Goal: Task Accomplishment & Management: Complete application form

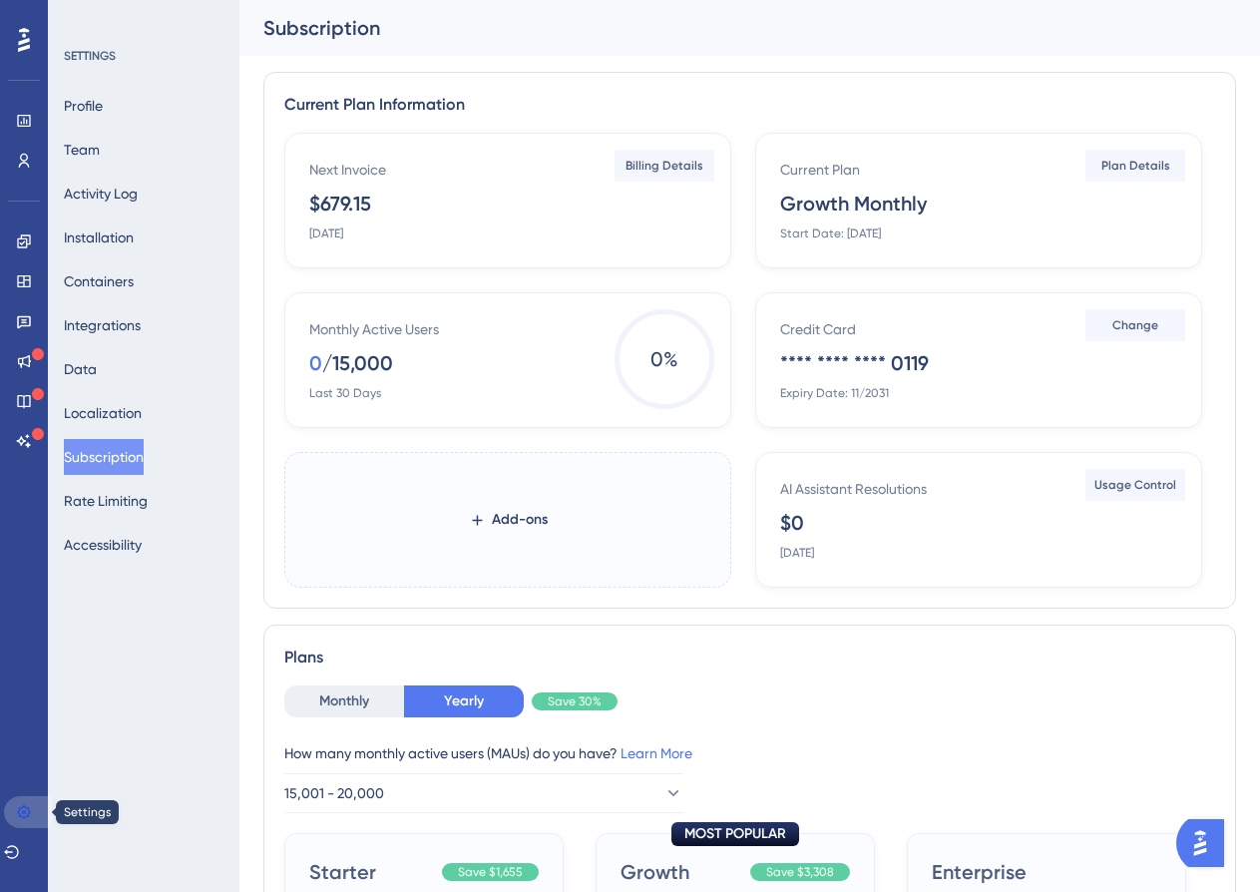
click at [25, 810] on icon at bounding box center [24, 812] width 16 height 16
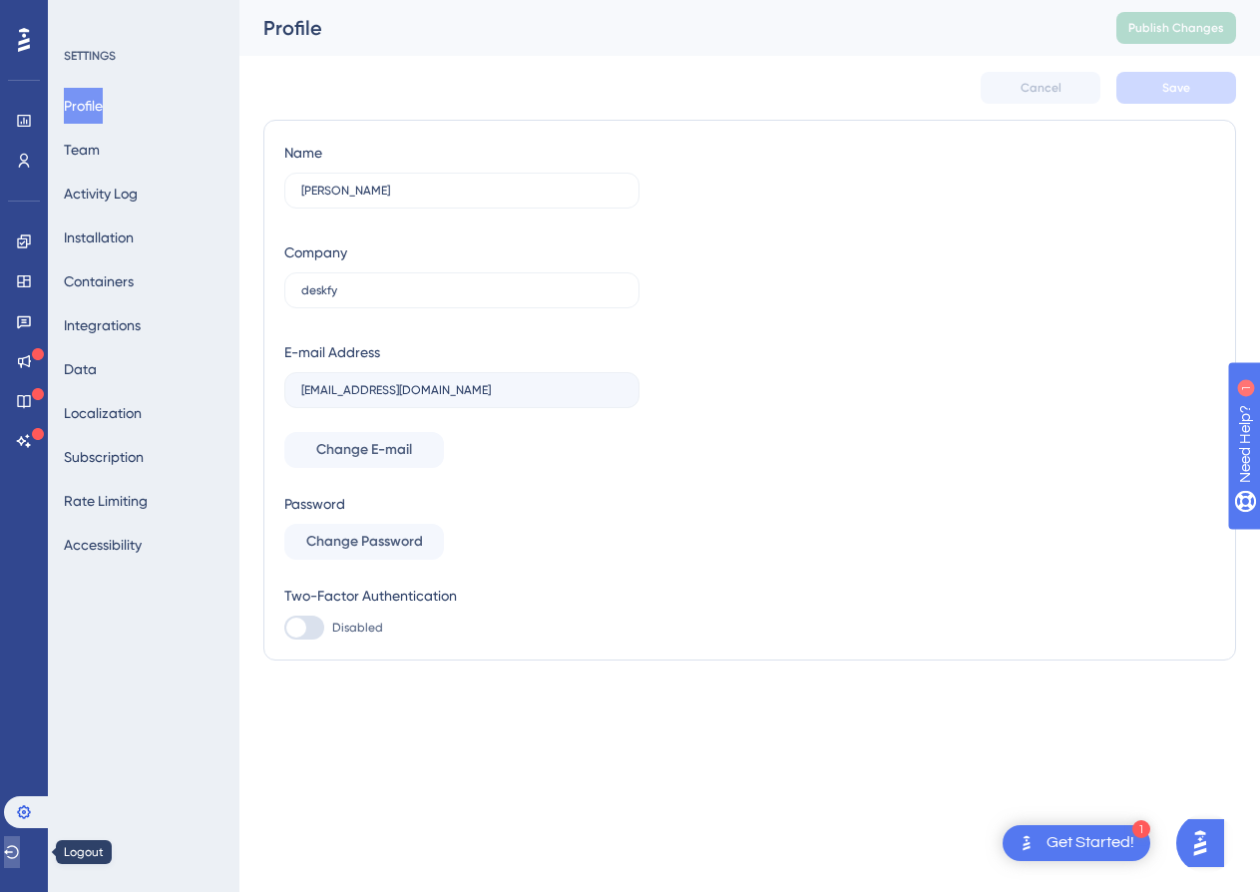
click at [20, 844] on icon at bounding box center [12, 852] width 16 height 16
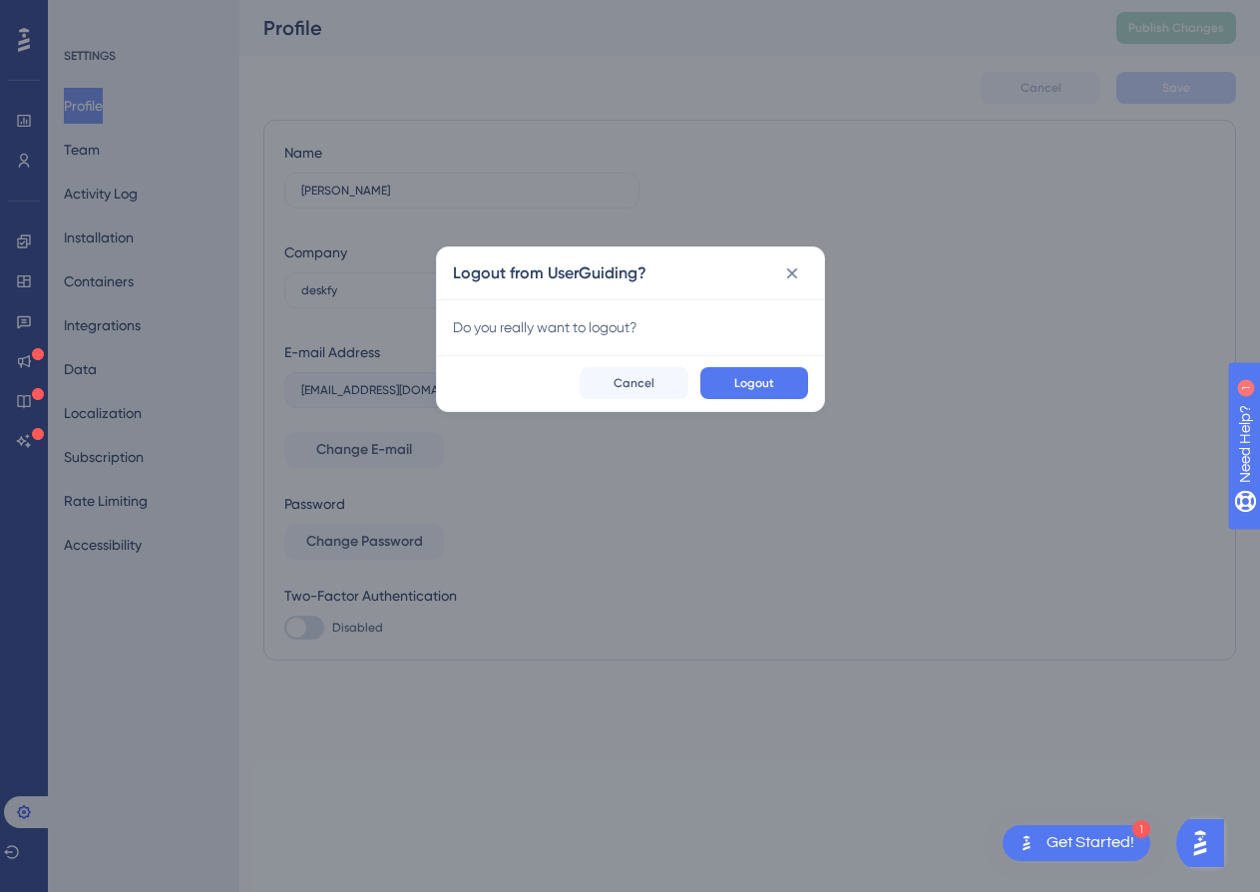
click at [764, 380] on div "✨ Save My Spot!✨" at bounding box center [632, 414] width 1260 height 892
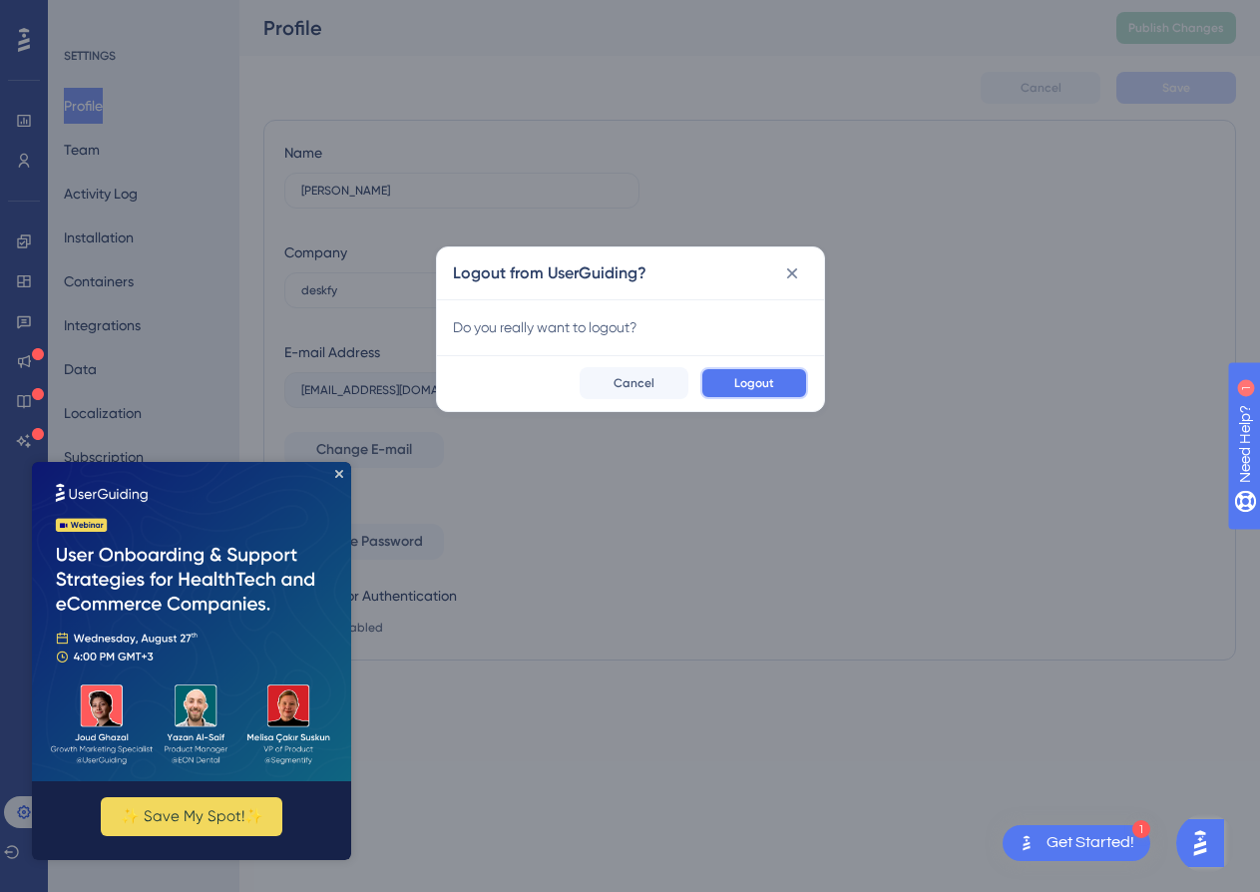
click at [799, 384] on button "Logout" at bounding box center [754, 383] width 108 height 32
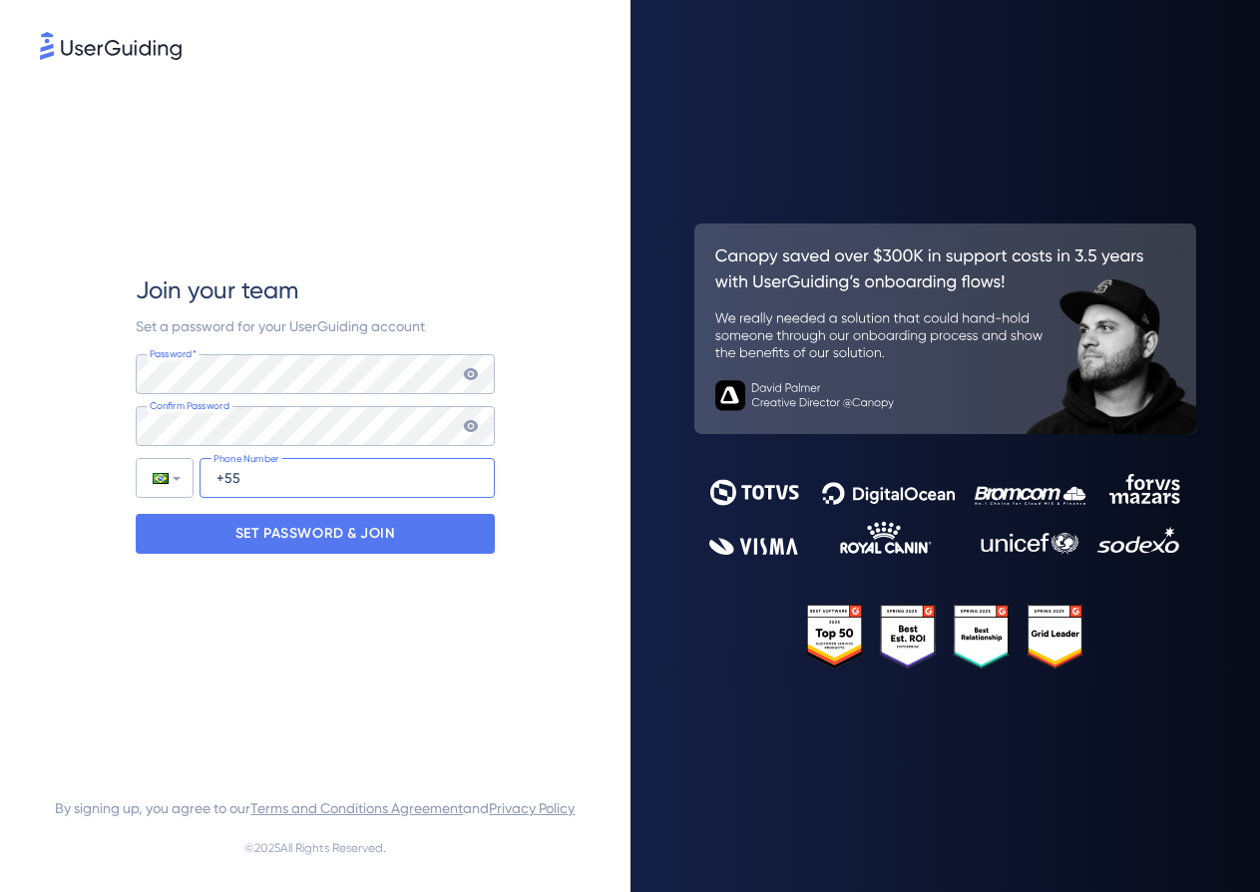
click at [342, 464] on input "+55" at bounding box center [347, 478] width 295 height 40
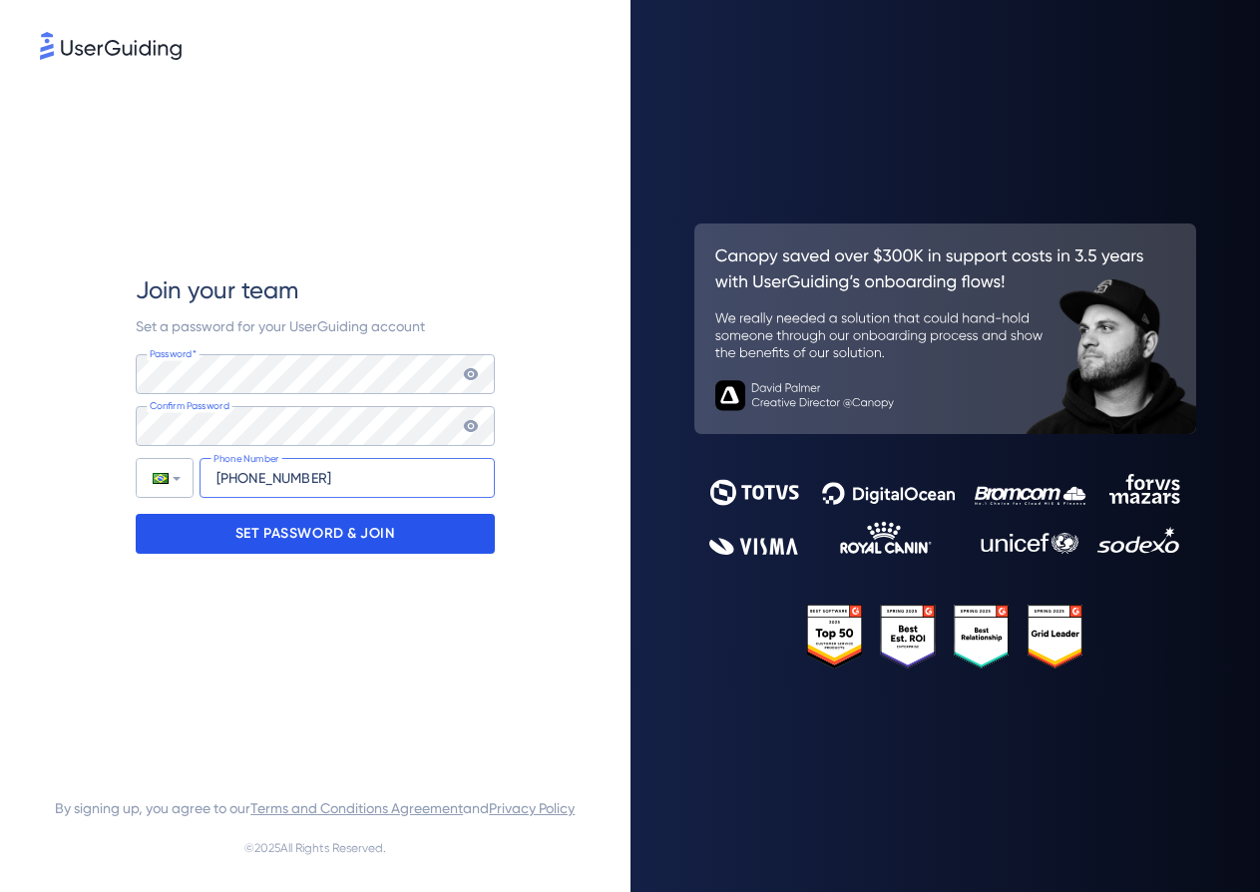
type input "+55 (51) 999151001"
click at [283, 540] on p "SET PASSWORD & JOIN" at bounding box center [315, 534] width 160 height 32
